Goal: Information Seeking & Learning: Learn about a topic

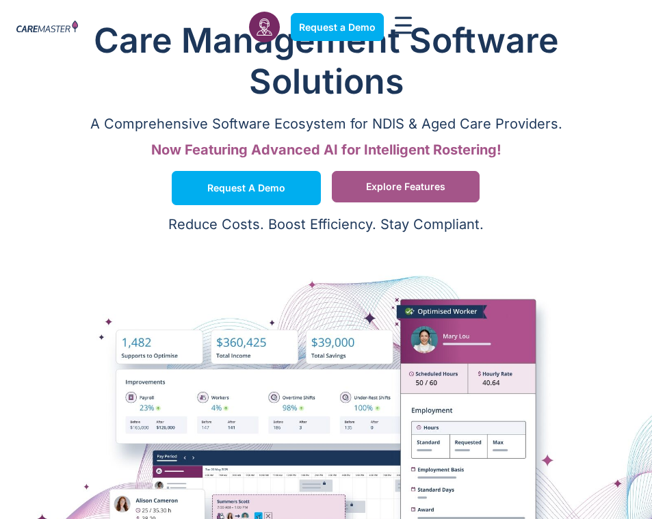
click at [382, 188] on span "Explore Features" at bounding box center [405, 186] width 79 height 7
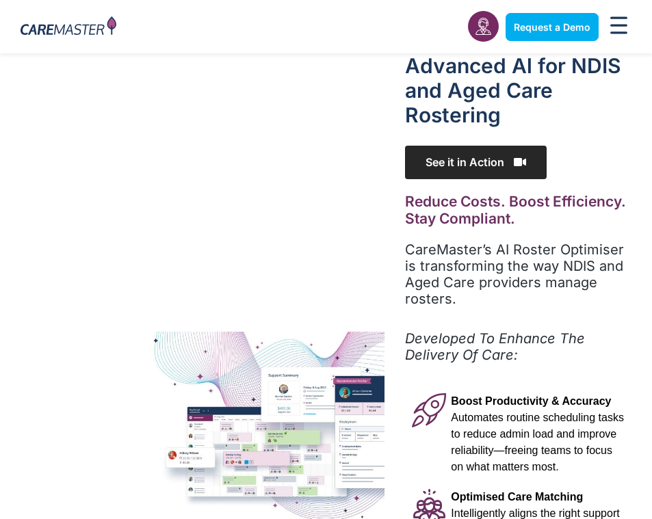
click at [458, 176] on span "See it in Action" at bounding box center [476, 163] width 142 height 34
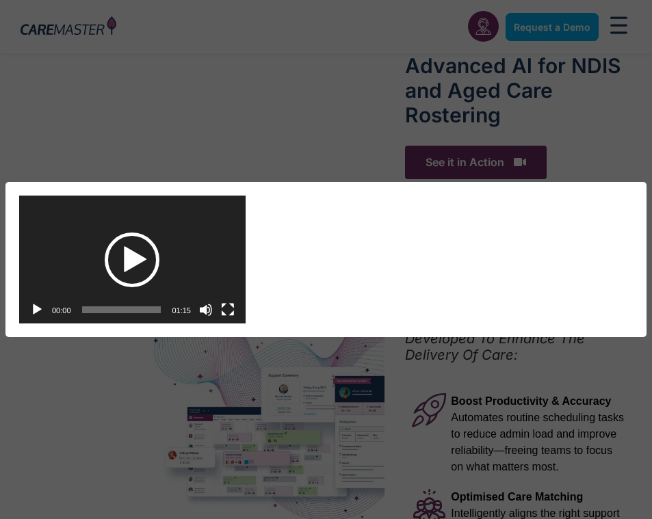
click at [118, 265] on div "Play" at bounding box center [132, 260] width 55 height 55
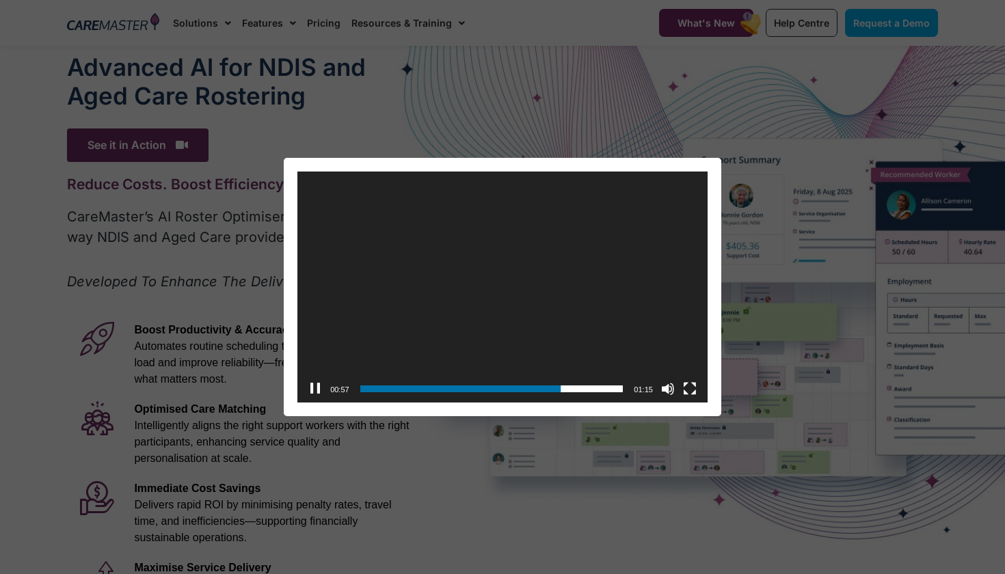
click at [509, 454] on div "Video Player [URL][DOMAIN_NAME] 00:57 00:36 01:15 Use Up/Down Arrow keys to inc…" at bounding box center [502, 287] width 1005 height 574
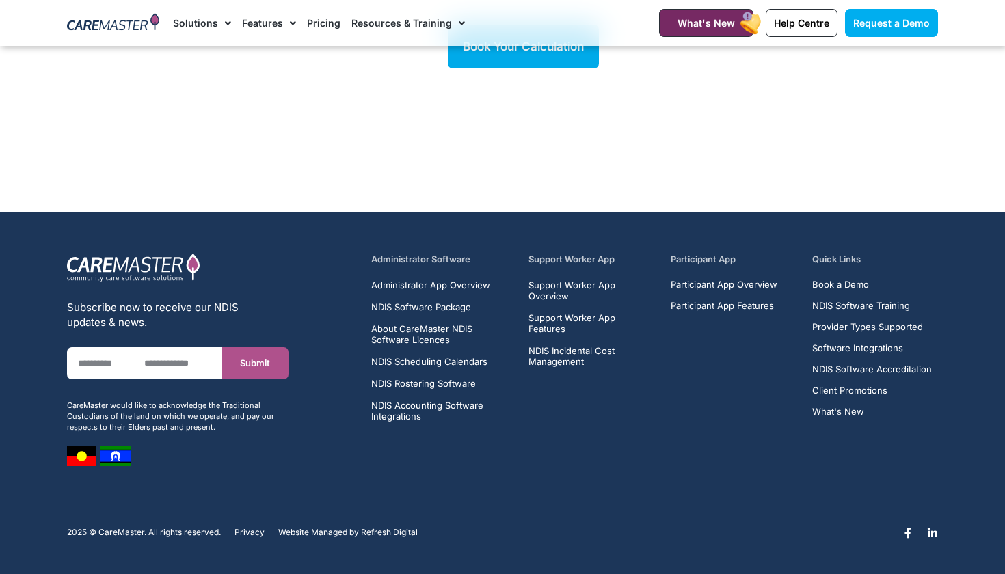
scroll to position [2037, 0]
click at [561, 292] on span "Support Worker App Overview" at bounding box center [592, 291] width 126 height 22
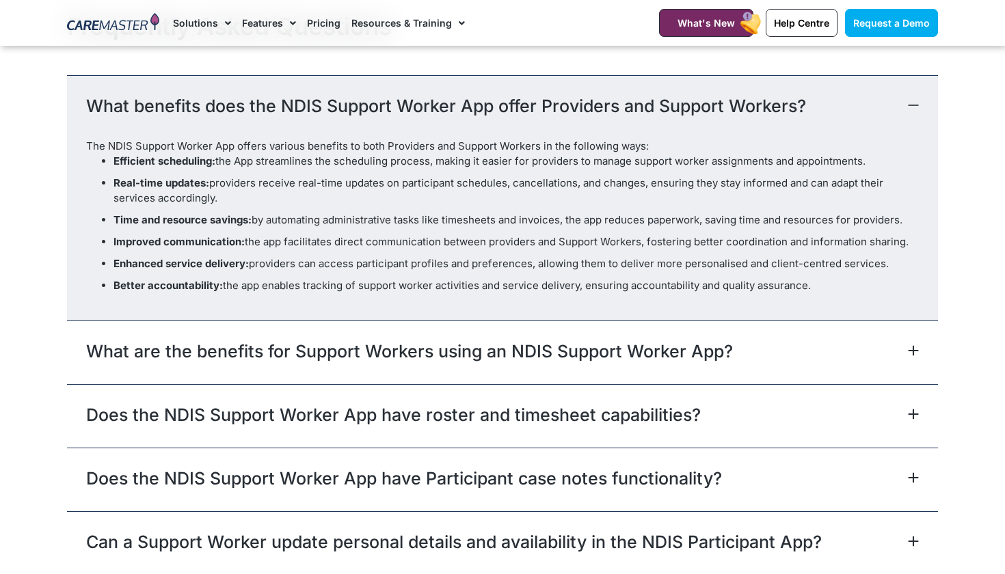
scroll to position [4282, 0]
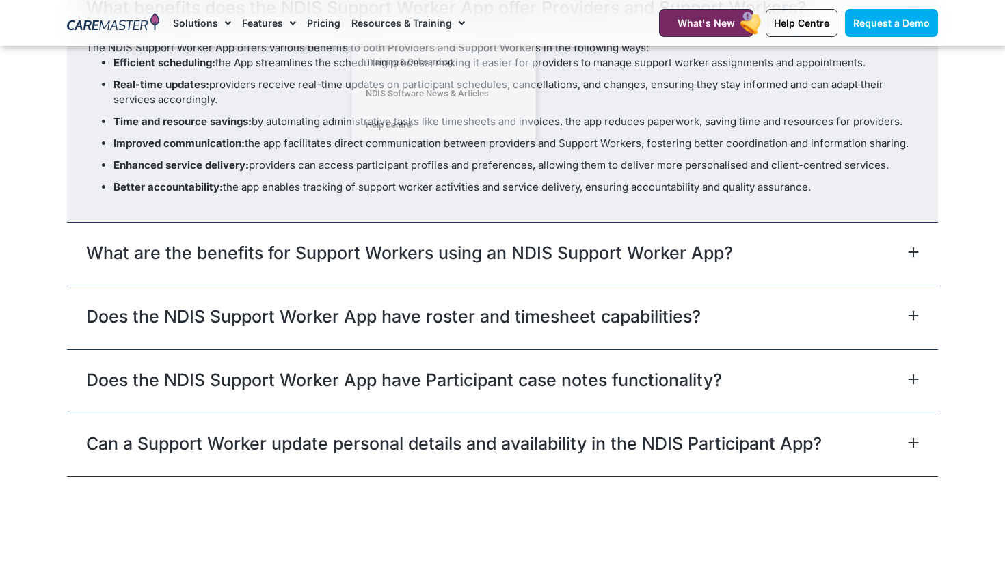
click at [321, 22] on link "Pricing" at bounding box center [324, 23] width 34 height 46
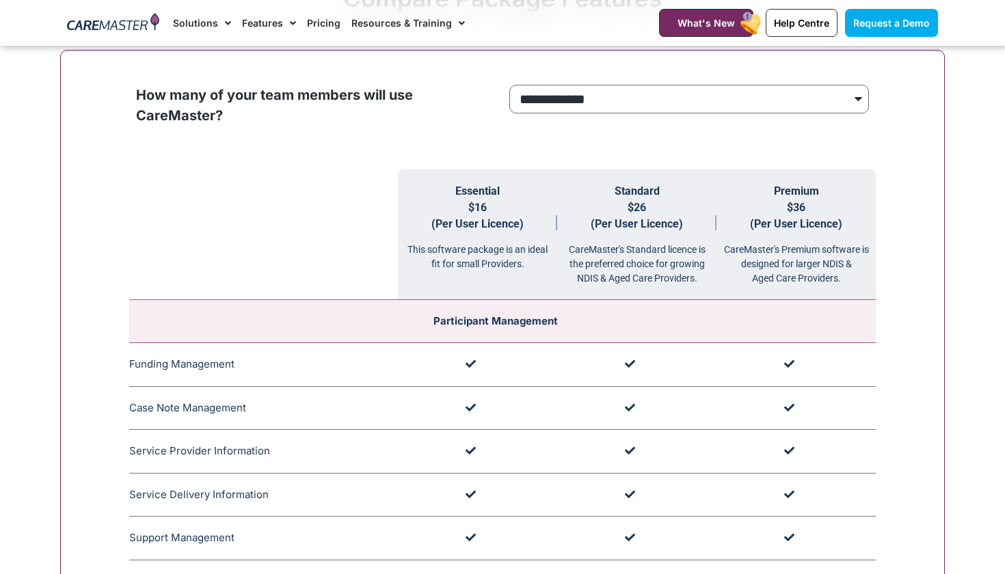
scroll to position [1345, 0]
select select "***"
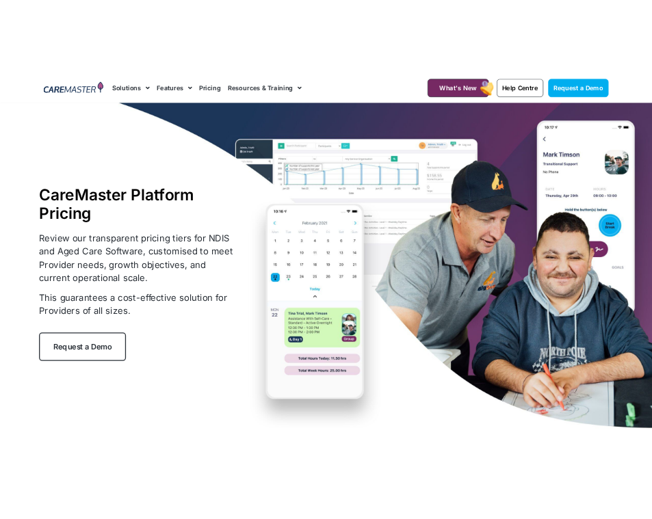
scroll to position [0, 0]
